Goal: Task Accomplishment & Management: Manage account settings

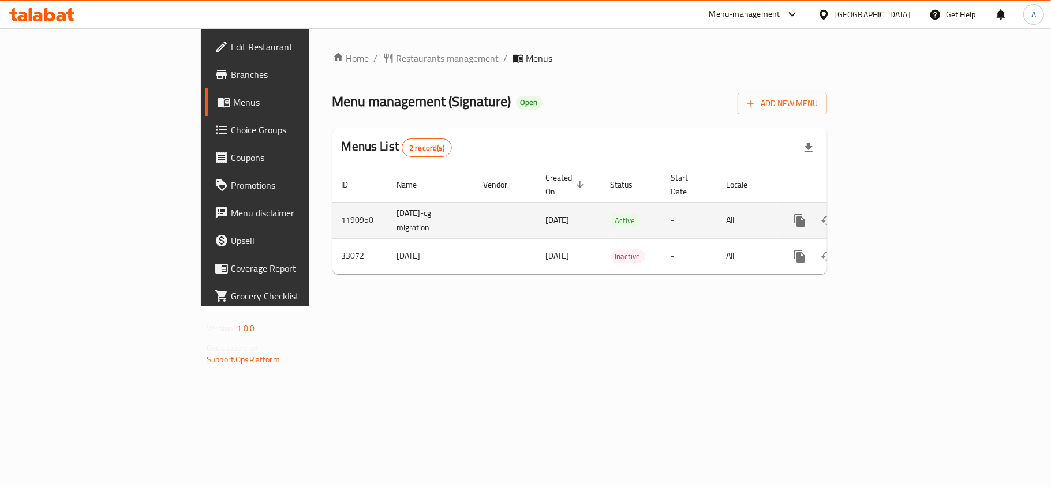
click at [888, 215] on icon "enhanced table" at bounding box center [883, 220] width 10 height 10
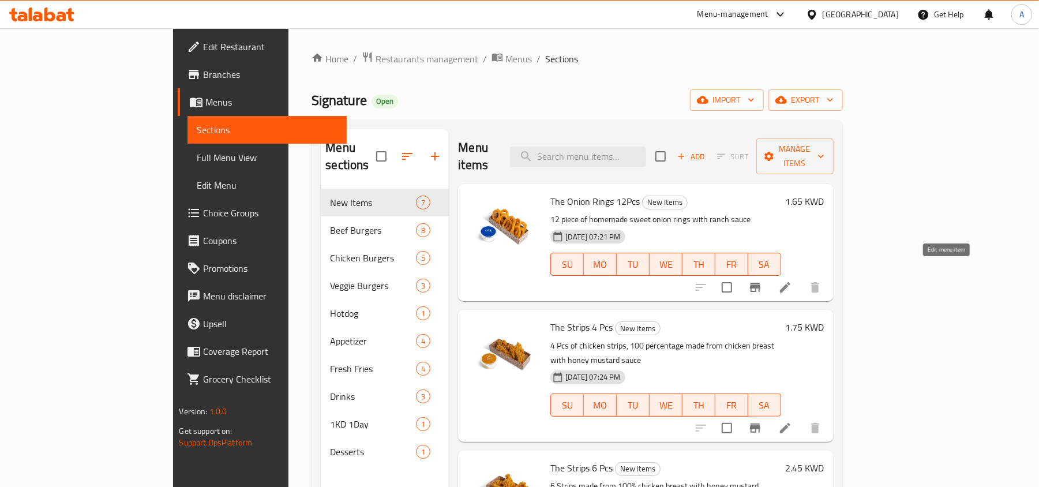
click at [792, 280] on icon at bounding box center [785, 287] width 14 height 14
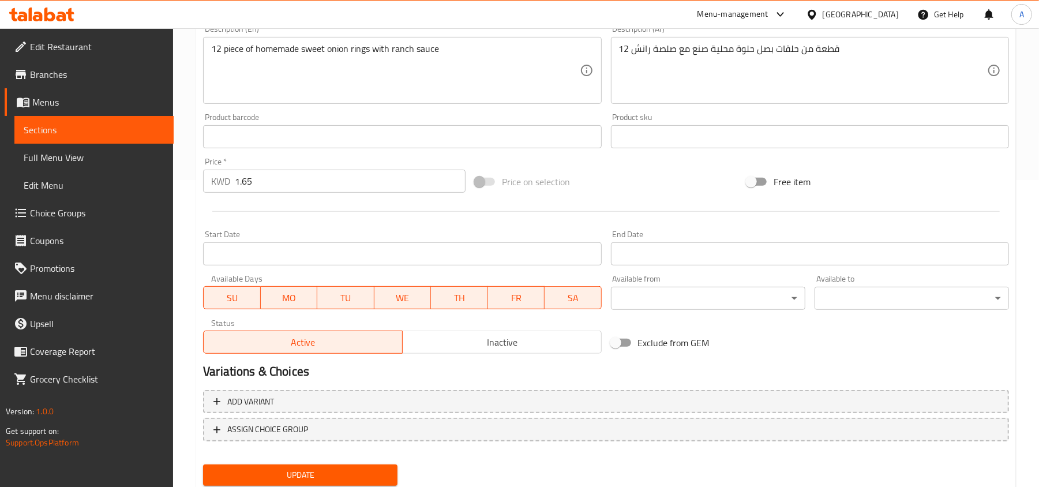
scroll to position [308, 0]
click at [359, 259] on input "Start Date" at bounding box center [402, 253] width 398 height 23
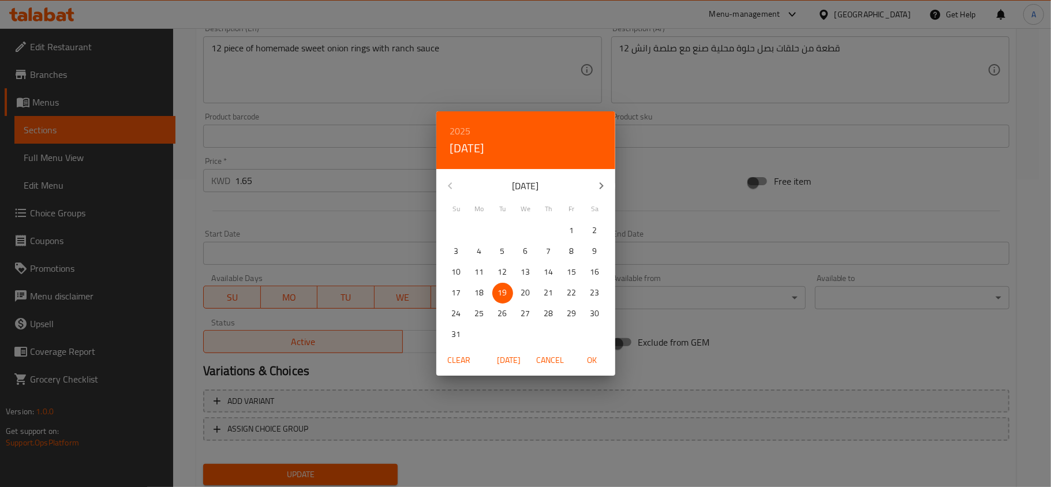
click at [503, 271] on p "12" at bounding box center [502, 272] width 9 height 14
click at [591, 357] on span "OK" at bounding box center [592, 360] width 28 height 14
type input "[DATE]"
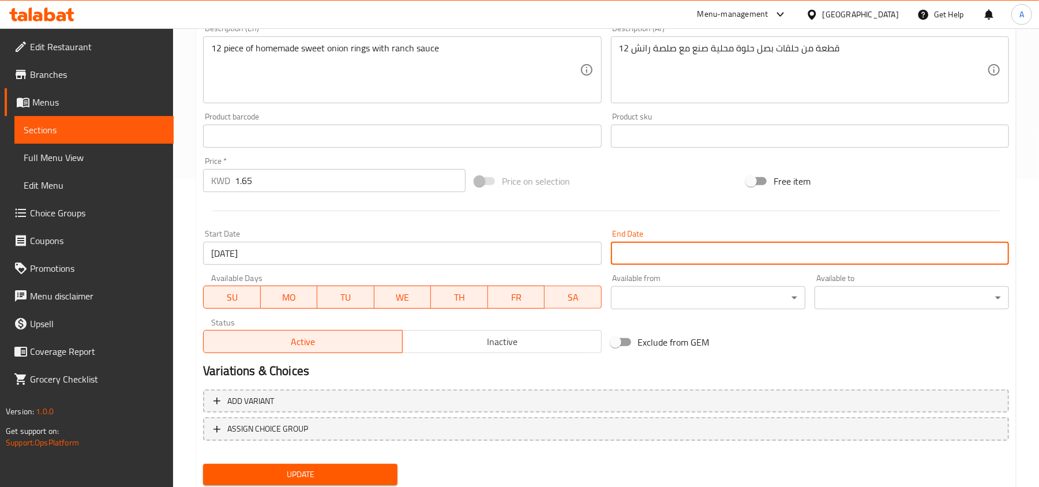
click at [665, 258] on input "Start Date" at bounding box center [810, 253] width 398 height 23
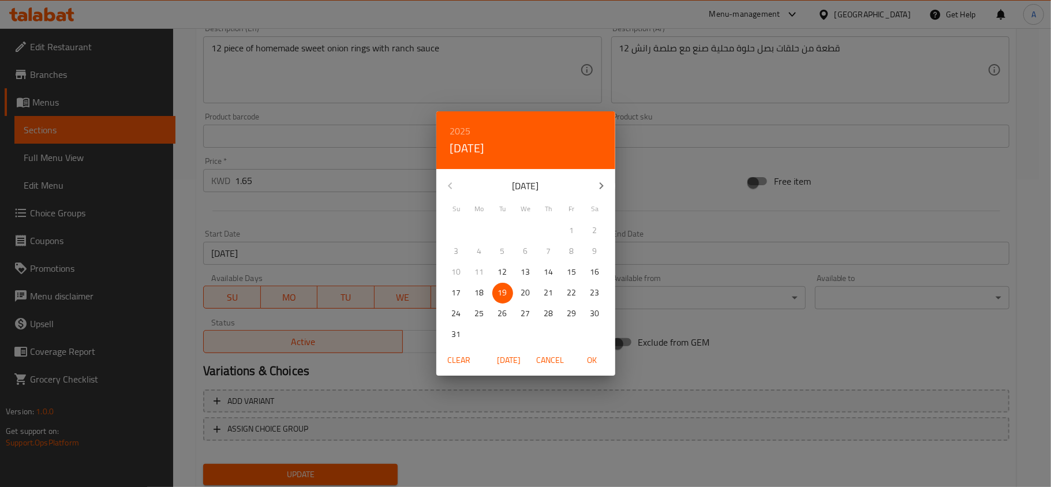
click at [560, 357] on span "Cancel" at bounding box center [551, 360] width 28 height 14
